Goal: Check status: Check status

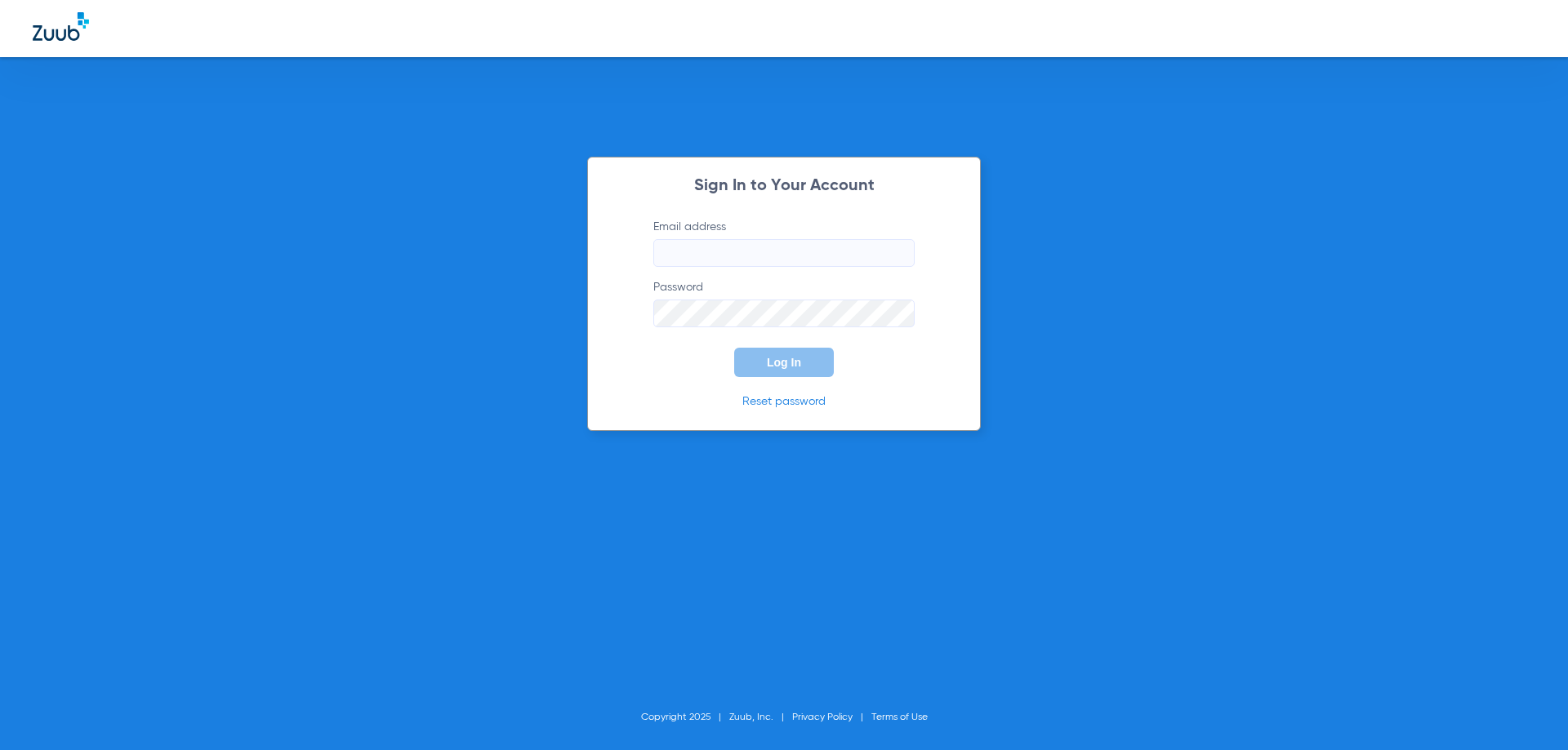
type input "[EMAIL_ADDRESS][DOMAIN_NAME]"
click at [802, 244] on input "[EMAIL_ADDRESS][DOMAIN_NAME]" at bounding box center [784, 253] width 261 height 28
click at [780, 347] on form "Email address [EMAIL_ADDRESS][DOMAIN_NAME] Password Log In" at bounding box center [784, 297] width 310 height 158
click at [787, 358] on span "Log In" at bounding box center [784, 361] width 34 height 13
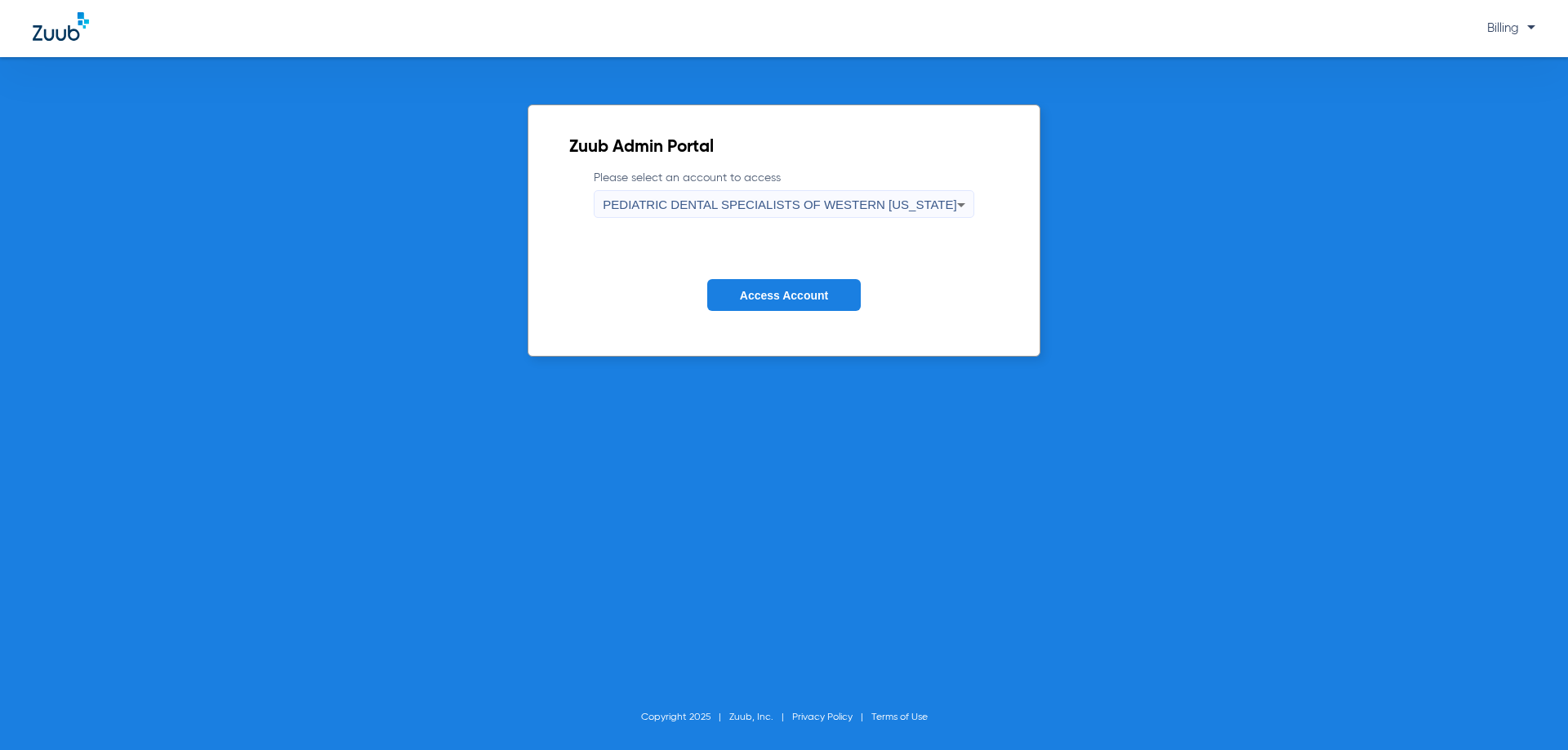
click at [774, 197] on span "PEDIATRIC DENTAL SPECIALISTS OF WESTERN [US_STATE]" at bounding box center [780, 204] width 354 height 14
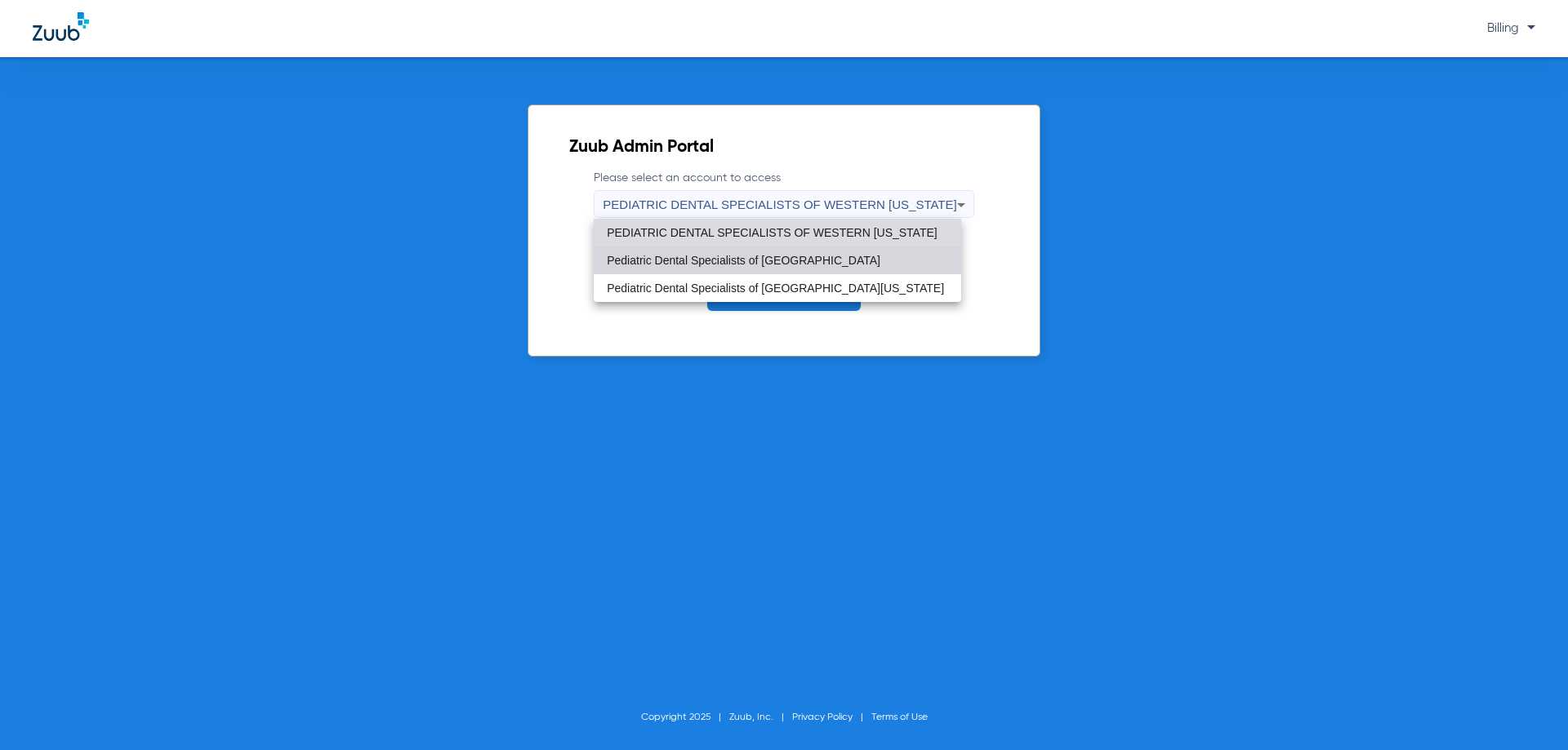
click at [761, 263] on span "Pediatric Dental Specialists of [GEOGRAPHIC_DATA]" at bounding box center [743, 260] width 273 height 12
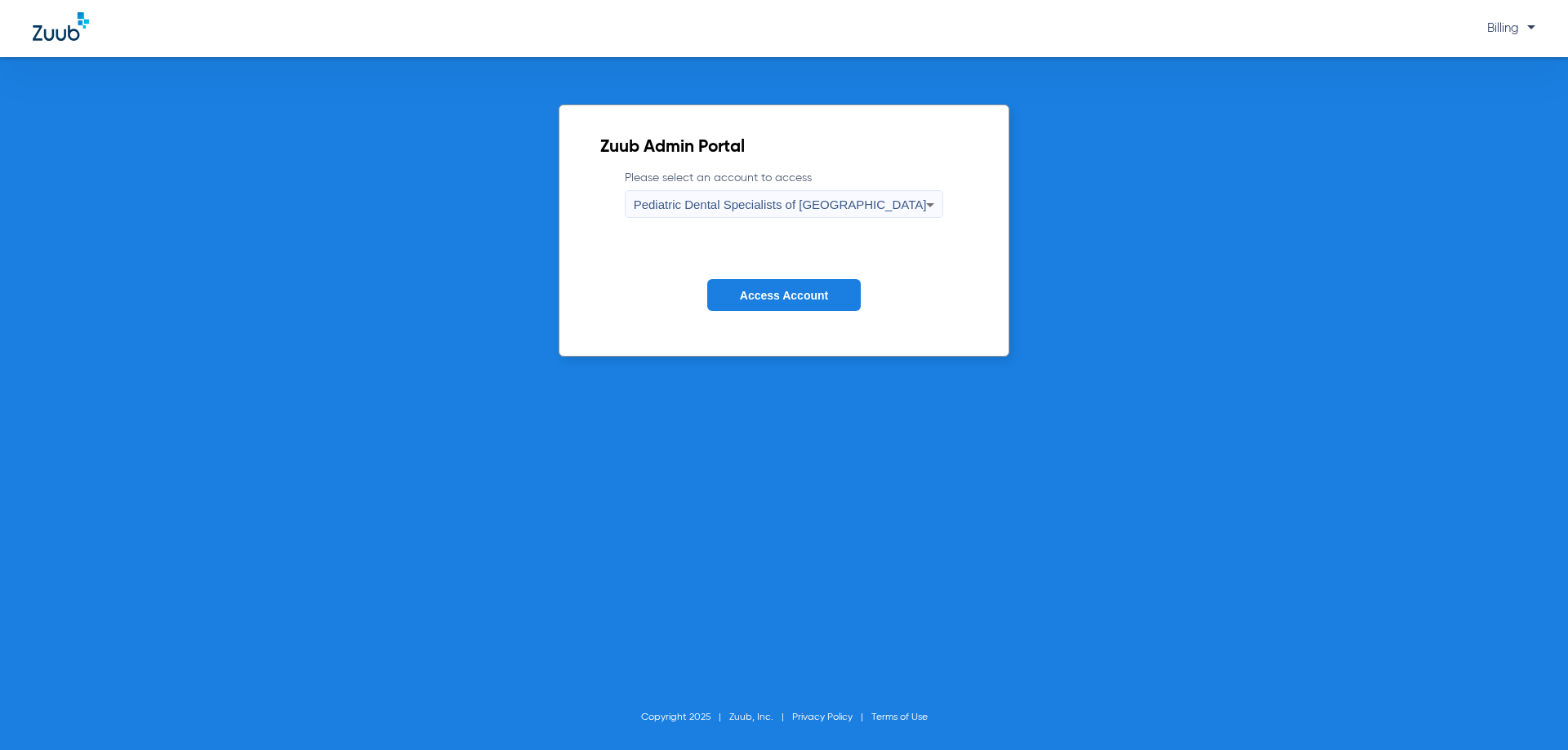
click at [815, 292] on span "Access Account" at bounding box center [784, 294] width 88 height 13
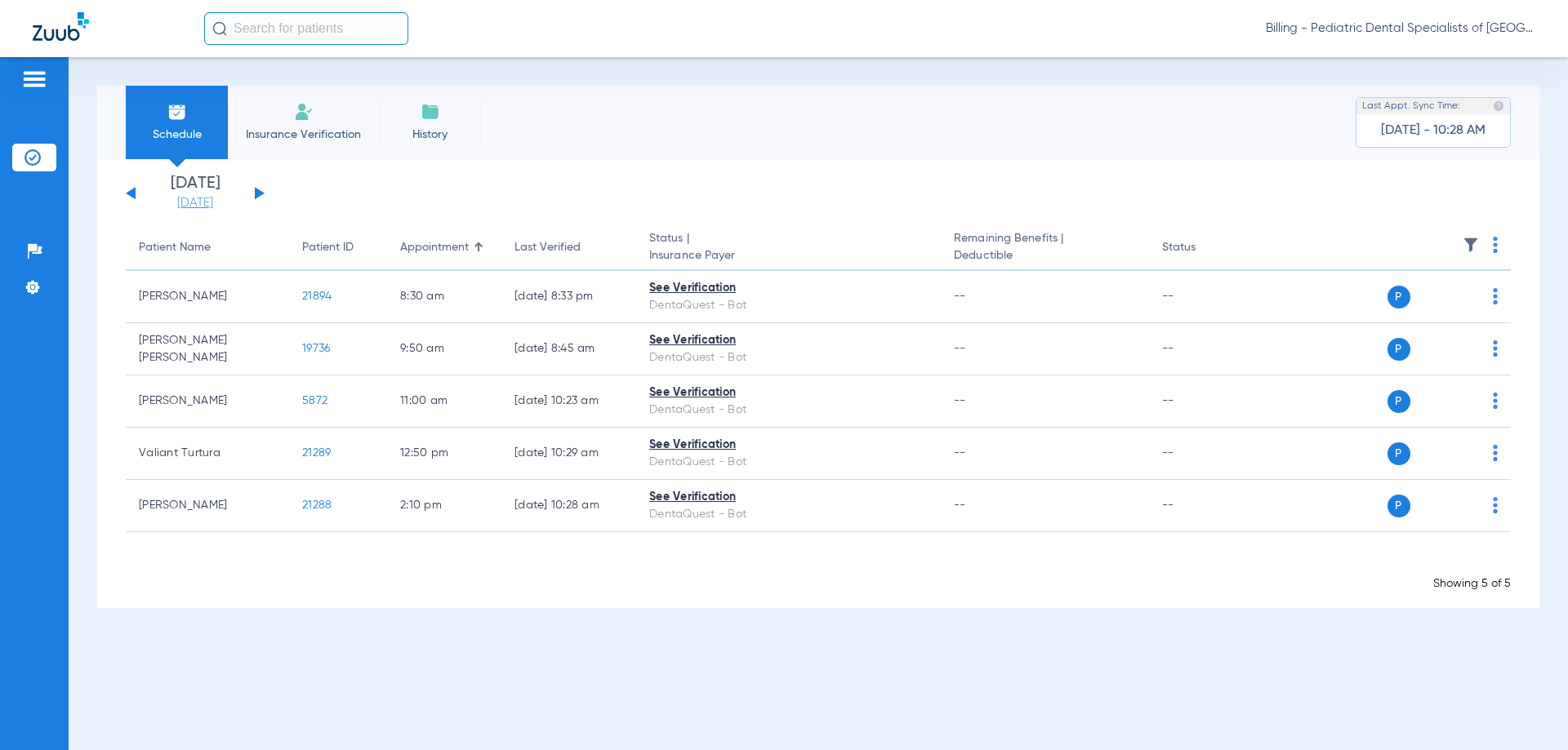
click at [199, 206] on link "[DATE]" at bounding box center [194, 203] width 98 height 17
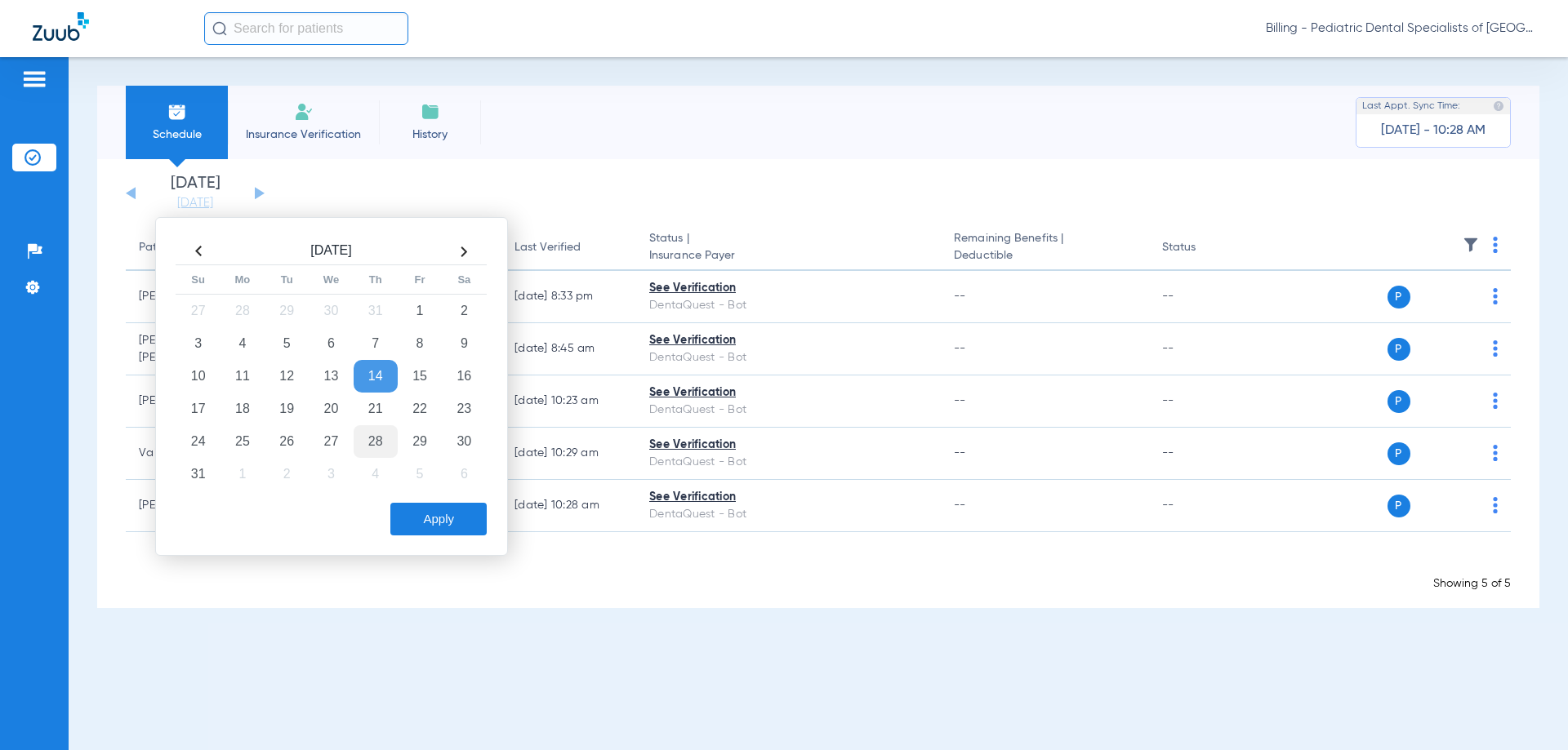
click at [386, 441] on td "28" at bounding box center [375, 442] width 44 height 33
click at [441, 511] on button "Apply" at bounding box center [438, 519] width 96 height 33
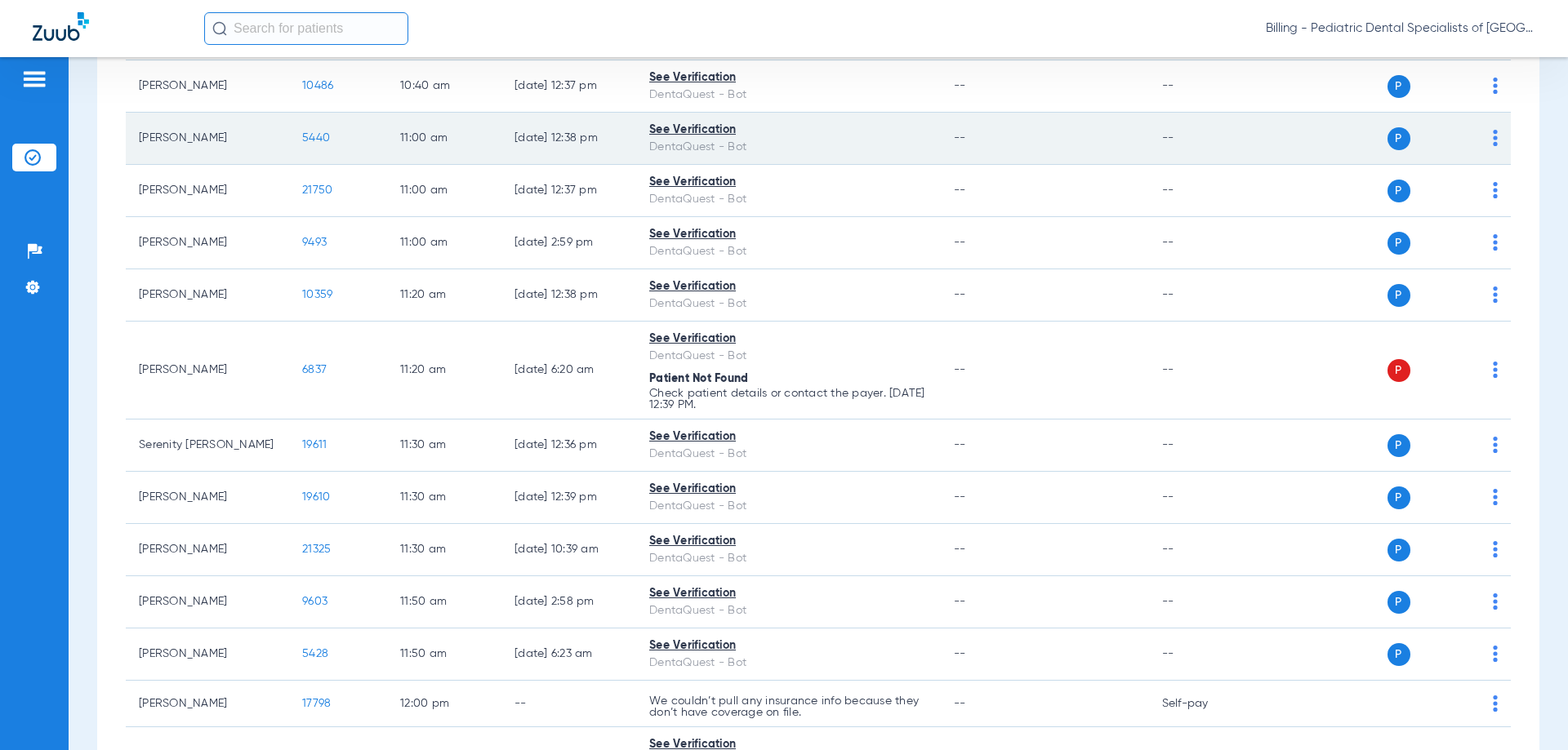
scroll to position [1795, 0]
